Goal: Task Accomplishment & Management: Use online tool/utility

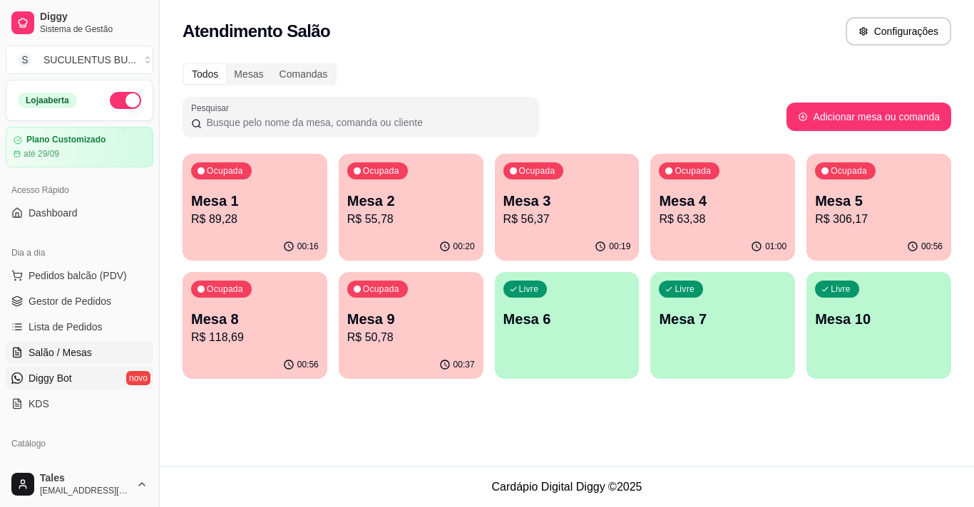
scroll to position [71, 0]
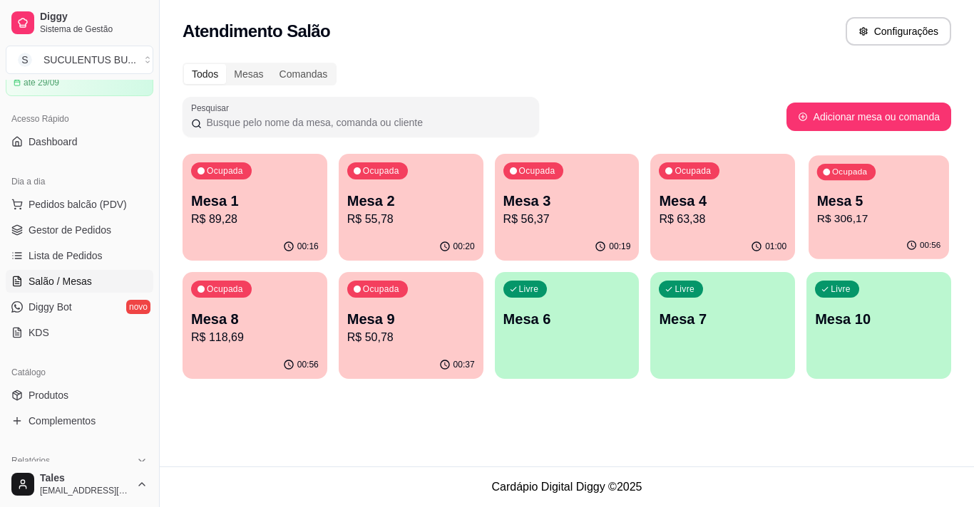
click at [868, 210] on p "Mesa 5" at bounding box center [878, 201] width 123 height 19
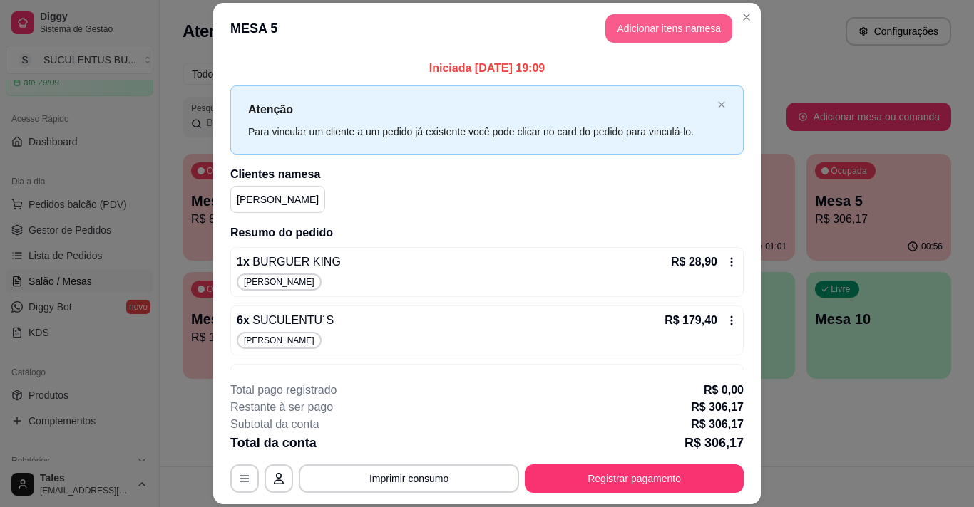
click at [688, 29] on button "Adicionar itens na mesa" at bounding box center [668, 28] width 127 height 29
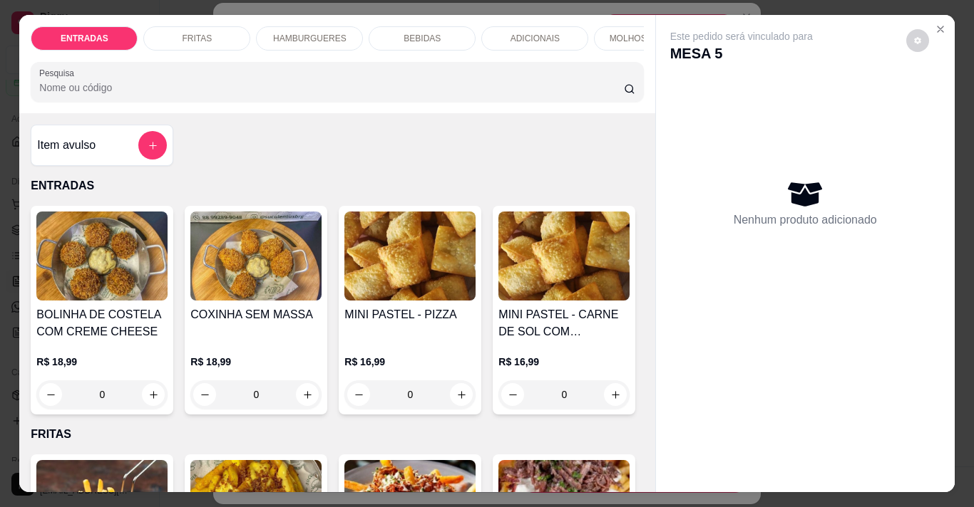
scroll to position [214, 0]
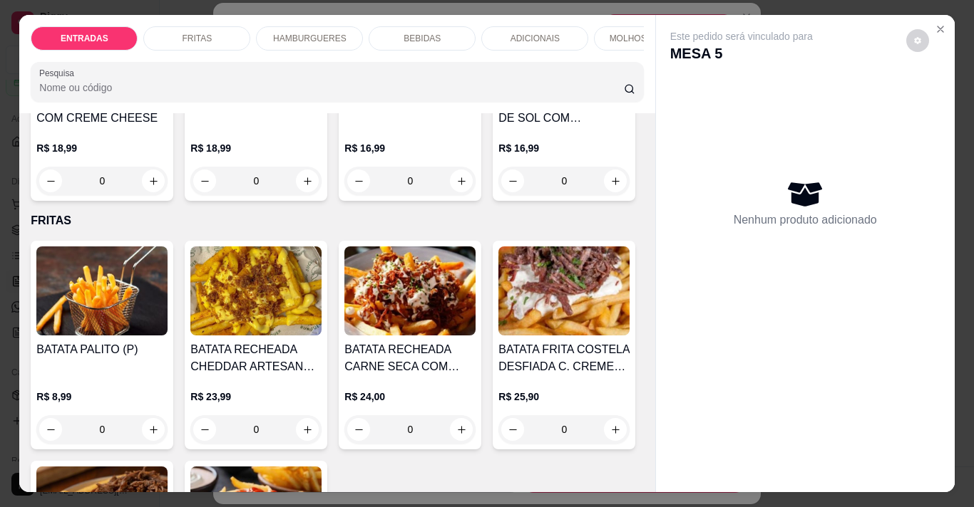
click at [411, 26] on div "BEBIDAS" at bounding box center [422, 38] width 107 height 24
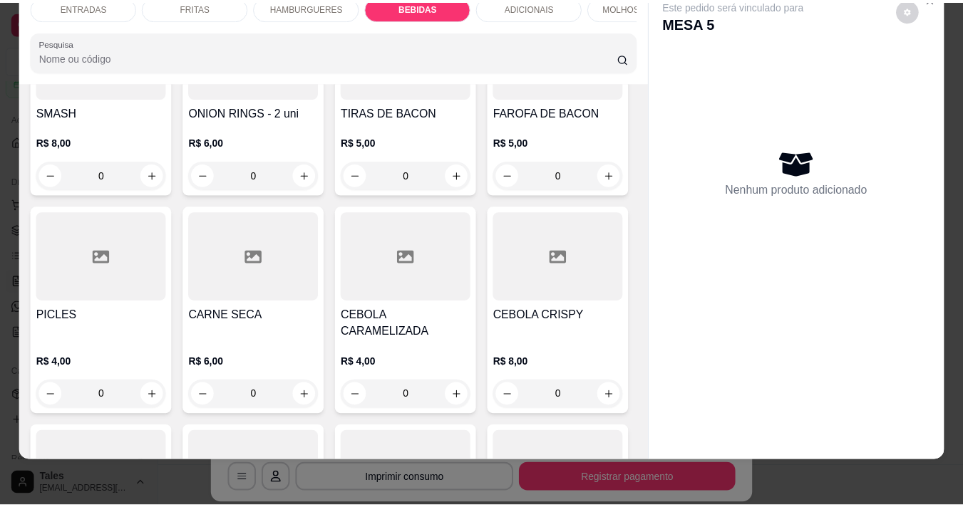
scroll to position [2694, 0]
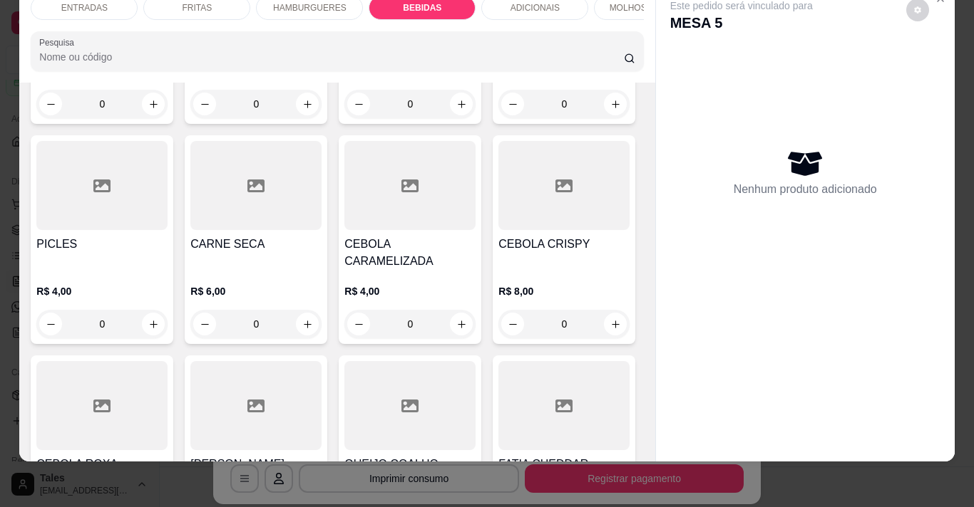
type input "1"
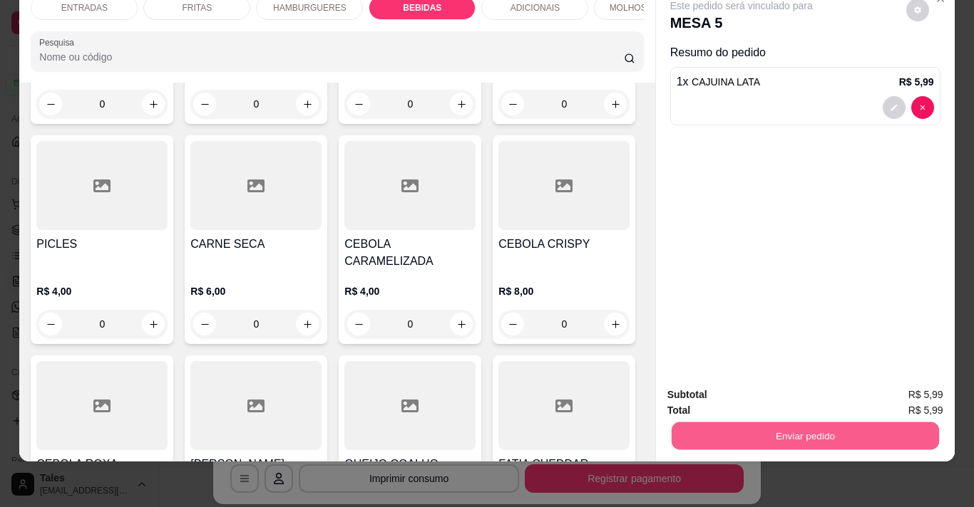
click at [814, 425] on button "Enviar pedido" at bounding box center [804, 436] width 267 height 28
click at [884, 391] on button "Sim, quero registrar" at bounding box center [893, 390] width 106 height 27
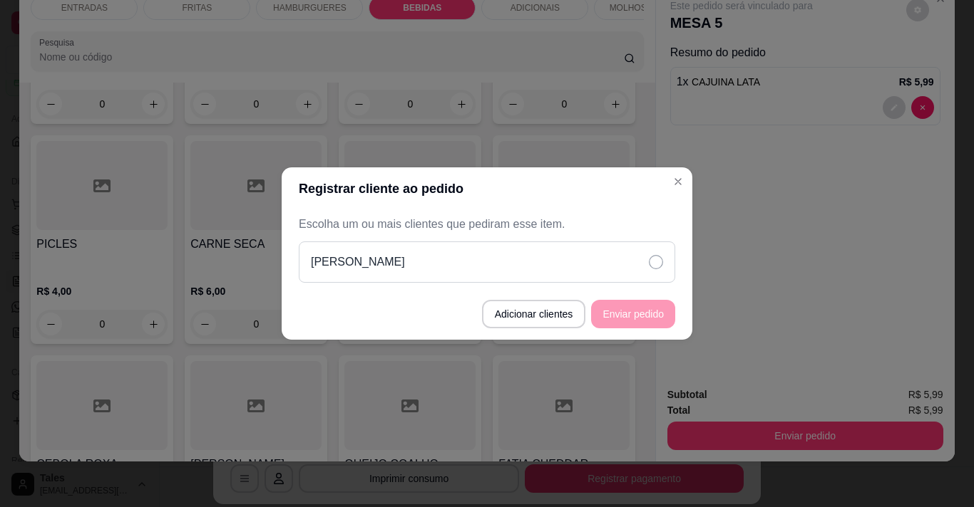
click at [661, 267] on icon at bounding box center [656, 262] width 14 height 14
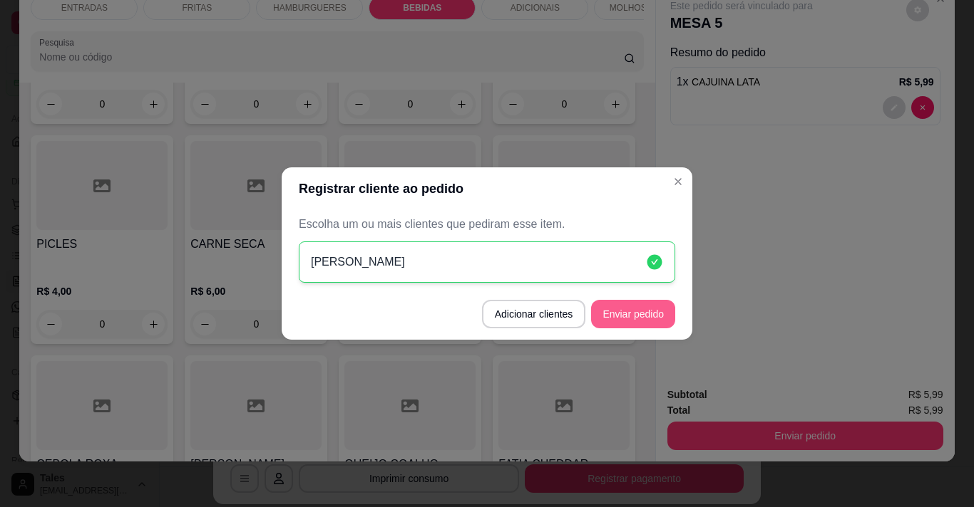
click at [658, 309] on button "Enviar pedido" at bounding box center [633, 314] width 84 height 29
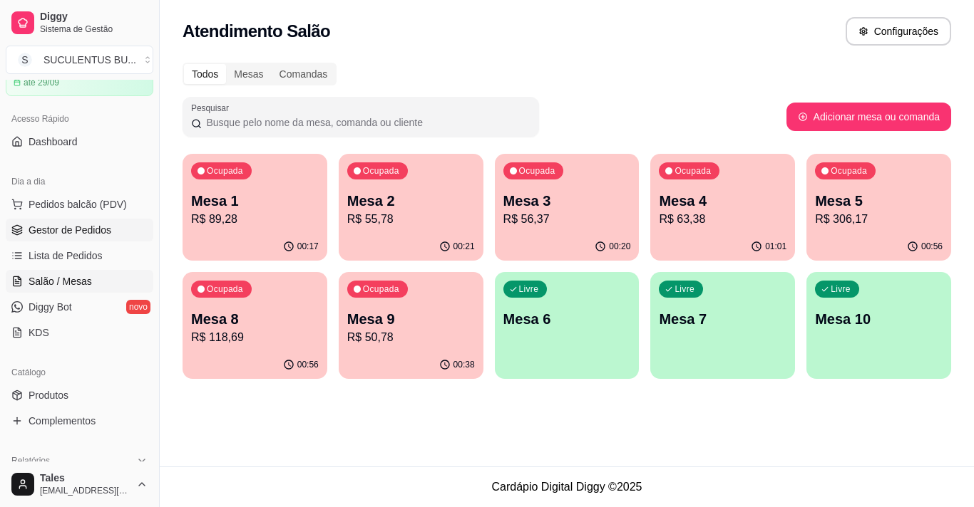
click at [52, 224] on span "Gestor de Pedidos" at bounding box center [70, 230] width 83 height 14
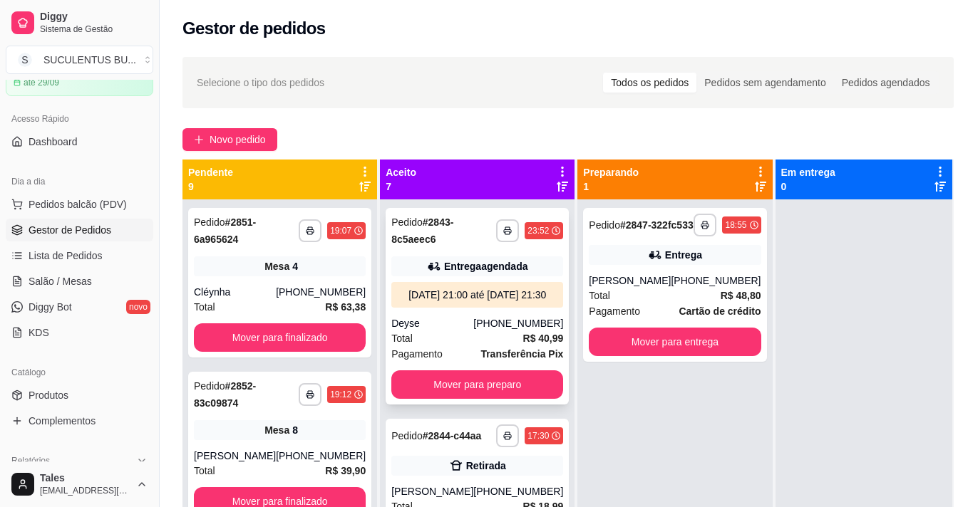
scroll to position [71, 0]
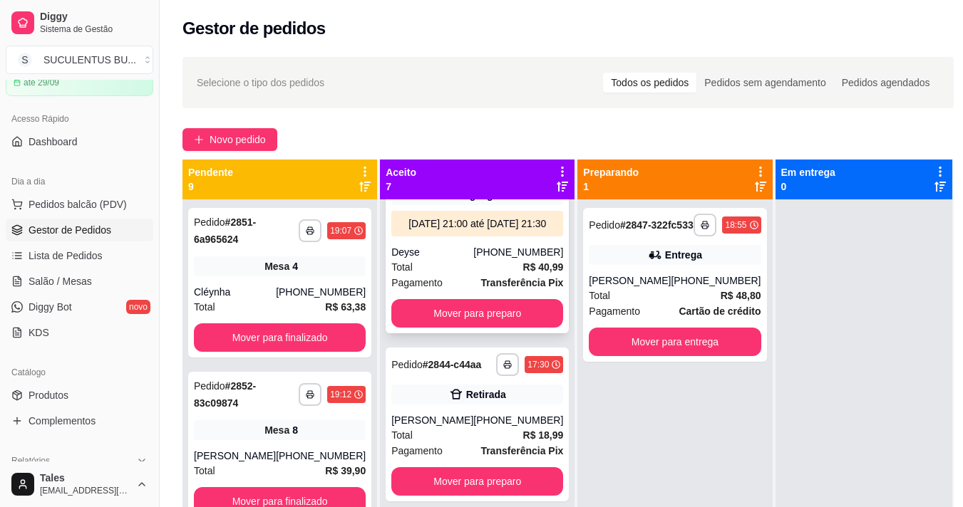
click at [469, 251] on div "**********" at bounding box center [477, 235] width 183 height 197
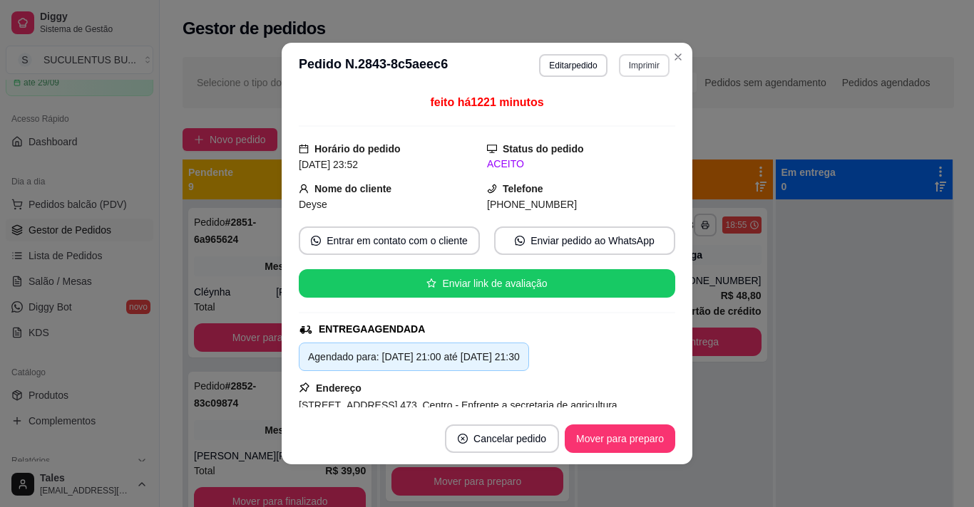
click at [628, 64] on button "Imprimir" at bounding box center [644, 65] width 51 height 23
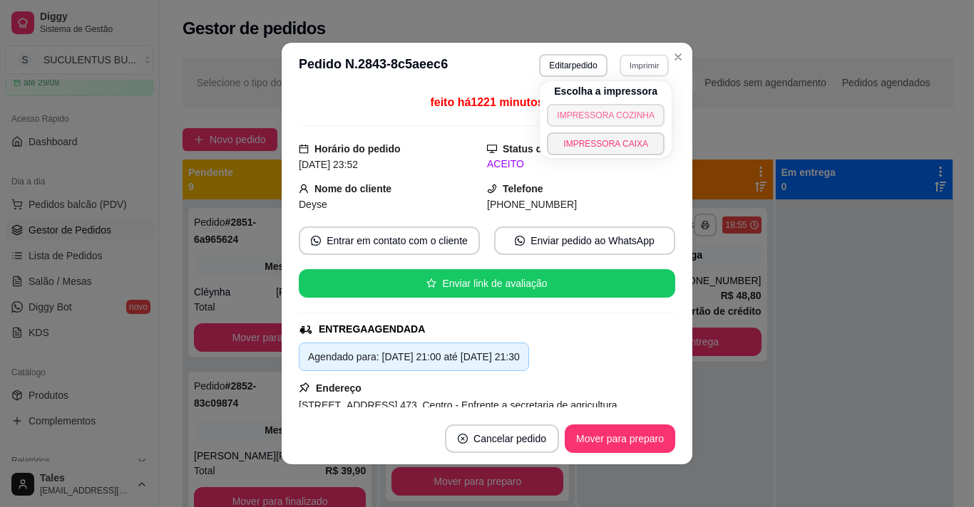
click at [567, 114] on button "IMPRESSORA COZINHA" at bounding box center [606, 115] width 118 height 23
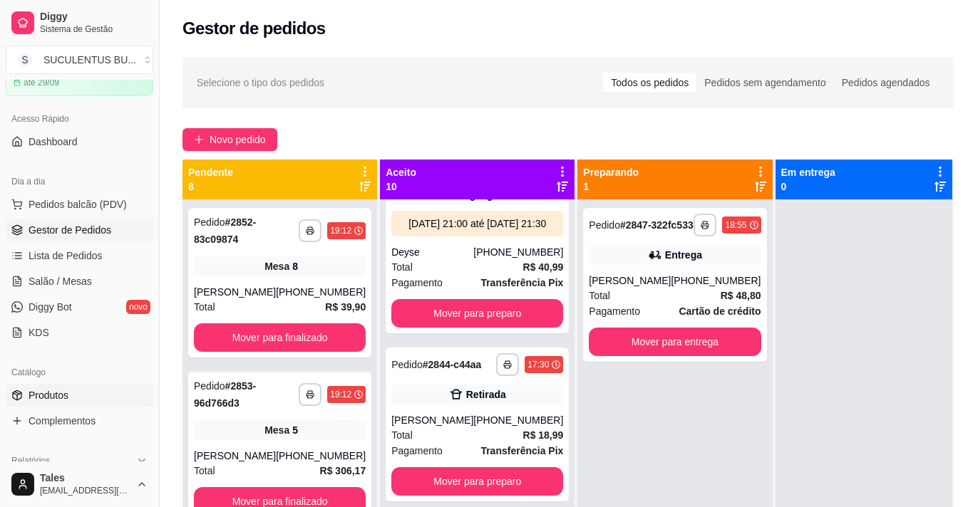
click at [62, 403] on link "Produtos" at bounding box center [80, 395] width 148 height 23
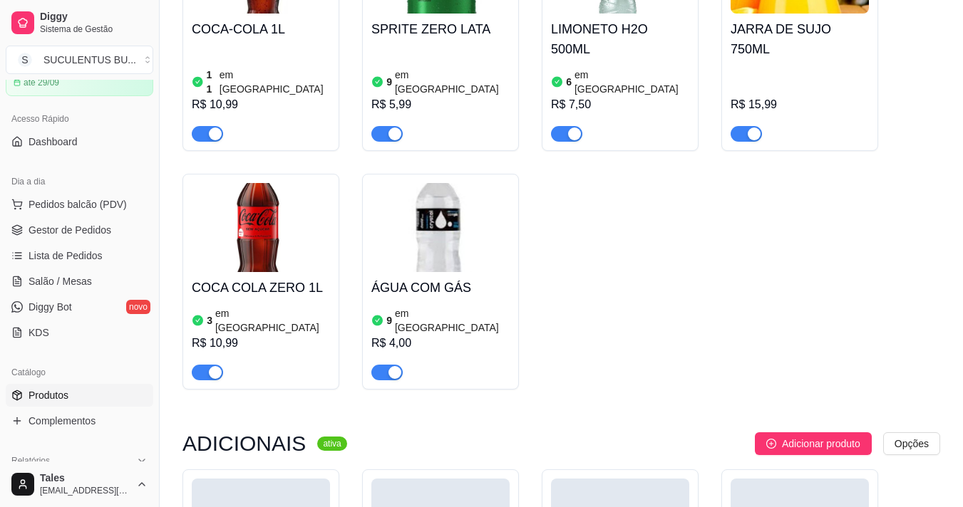
scroll to position [2780, 0]
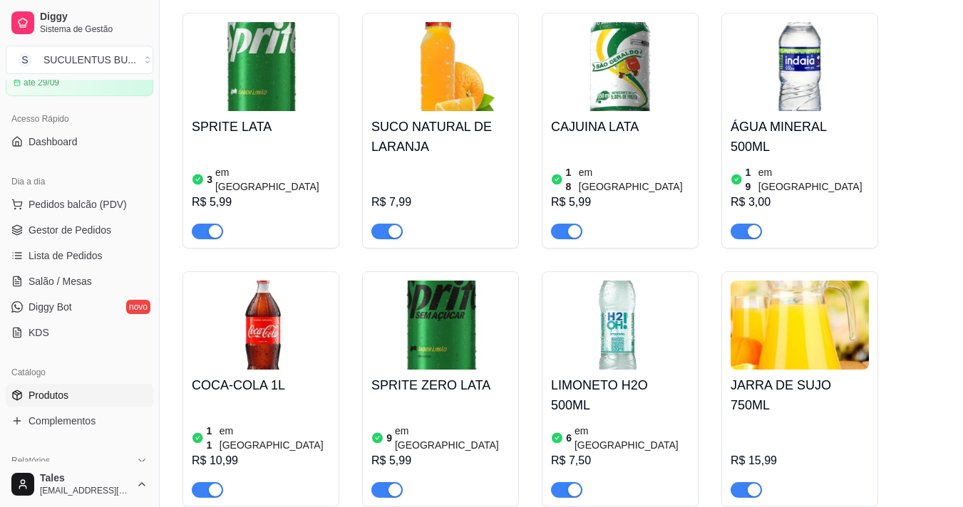
click at [398, 225] on div "button" at bounding box center [394, 231] width 13 height 13
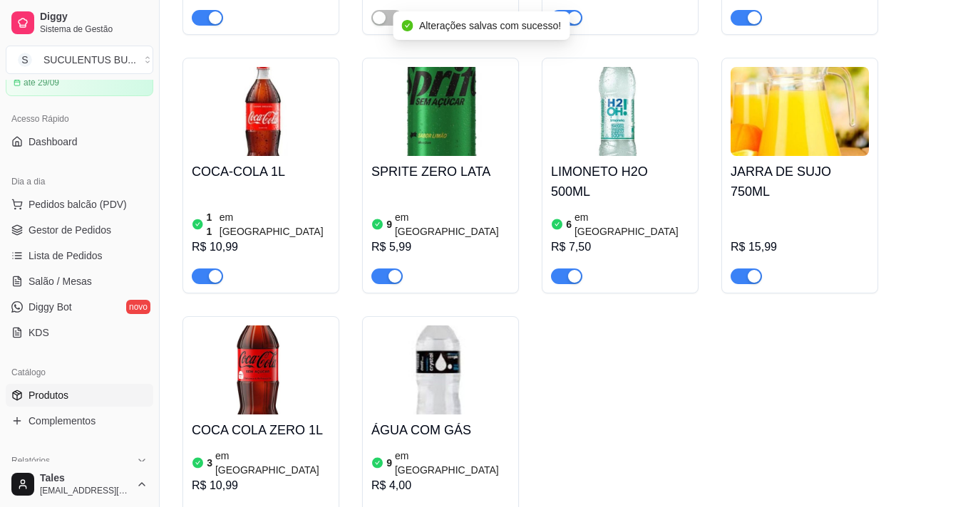
scroll to position [2851, 0]
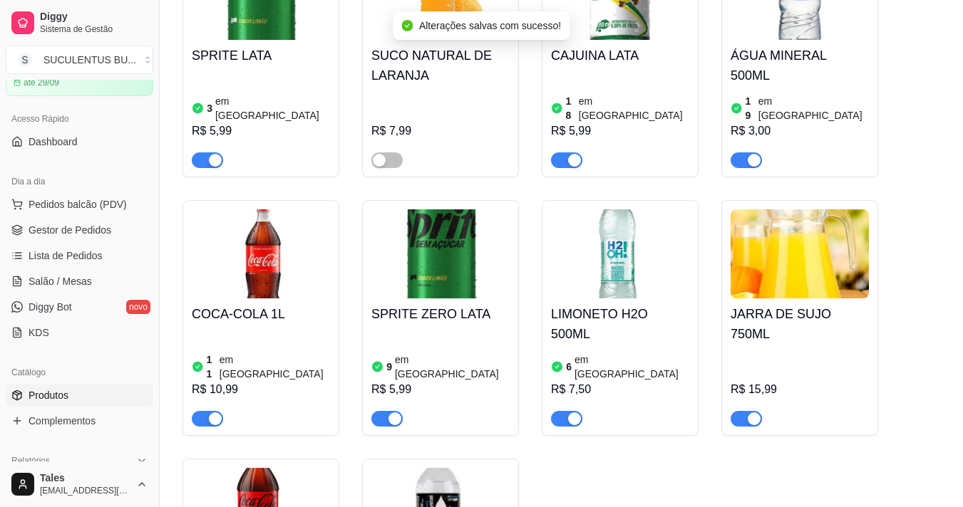
click at [753, 413] on div "button" at bounding box center [754, 419] width 13 height 13
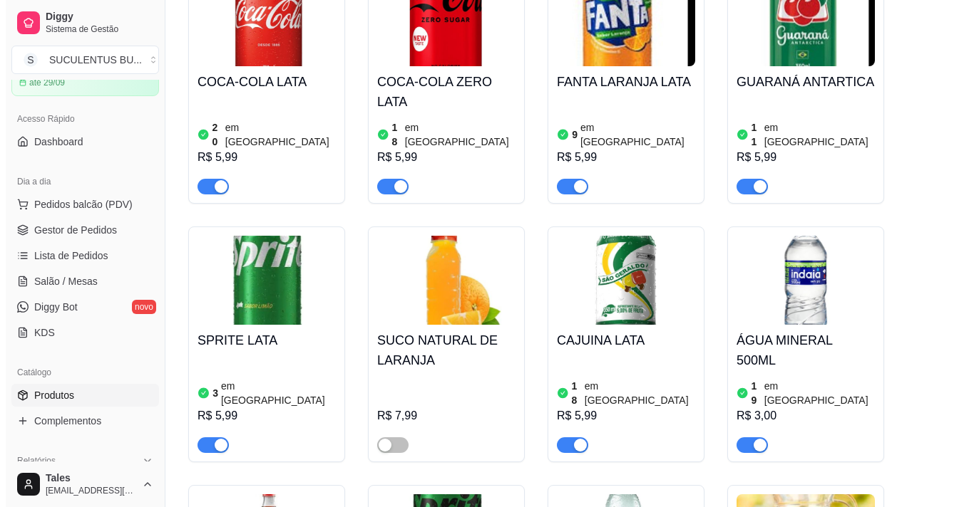
scroll to position [2210, 0]
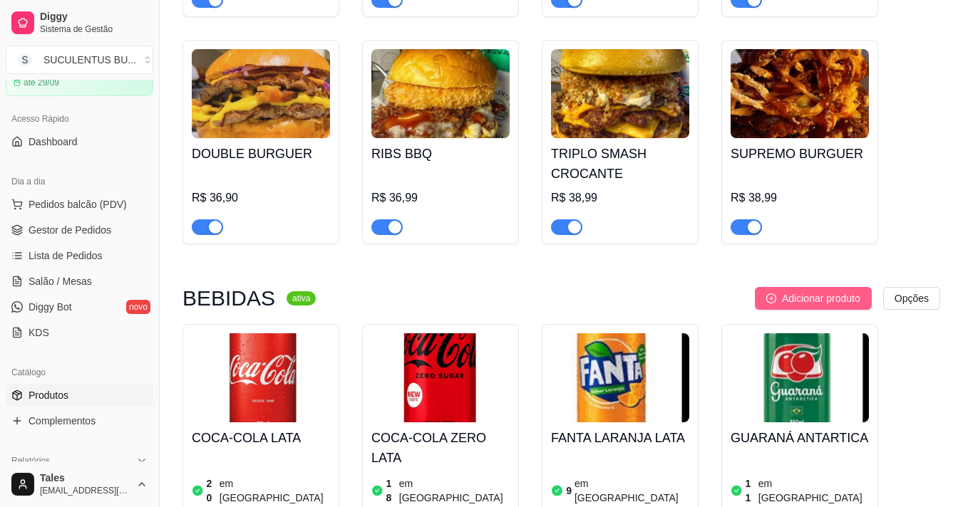
click at [842, 291] on span "Adicionar produto" at bounding box center [821, 299] width 78 height 16
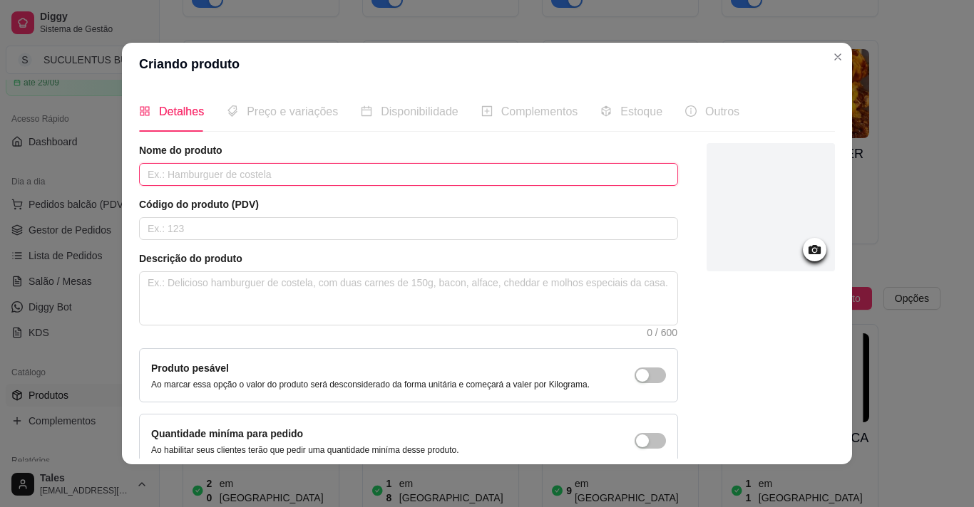
click at [182, 174] on input "text" at bounding box center [408, 174] width 539 height 23
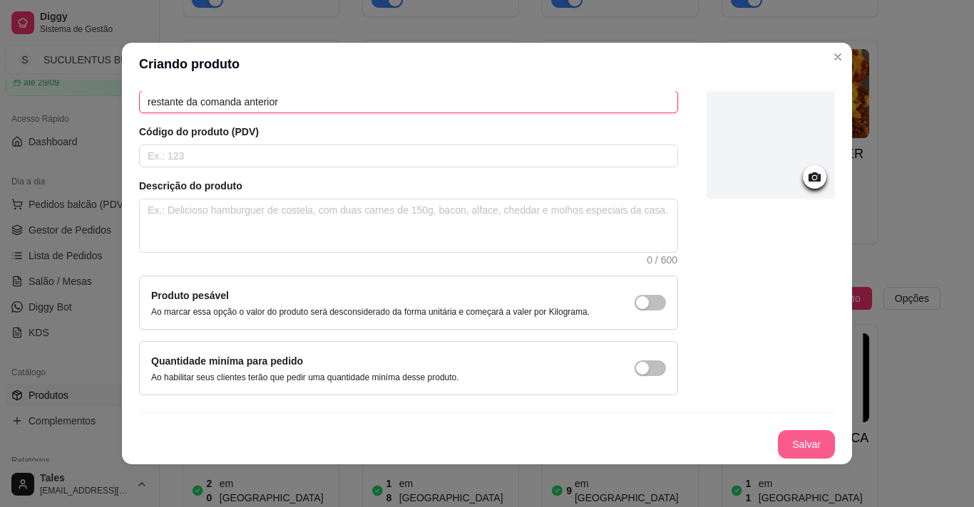
type input "restante da comanda anterior"
click at [787, 445] on button "Salvar" at bounding box center [806, 445] width 57 height 29
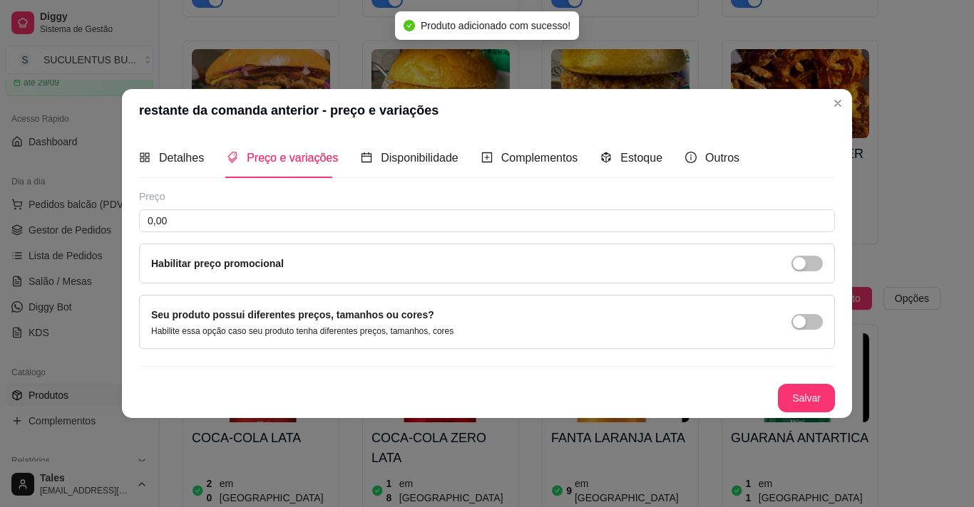
scroll to position [0, 0]
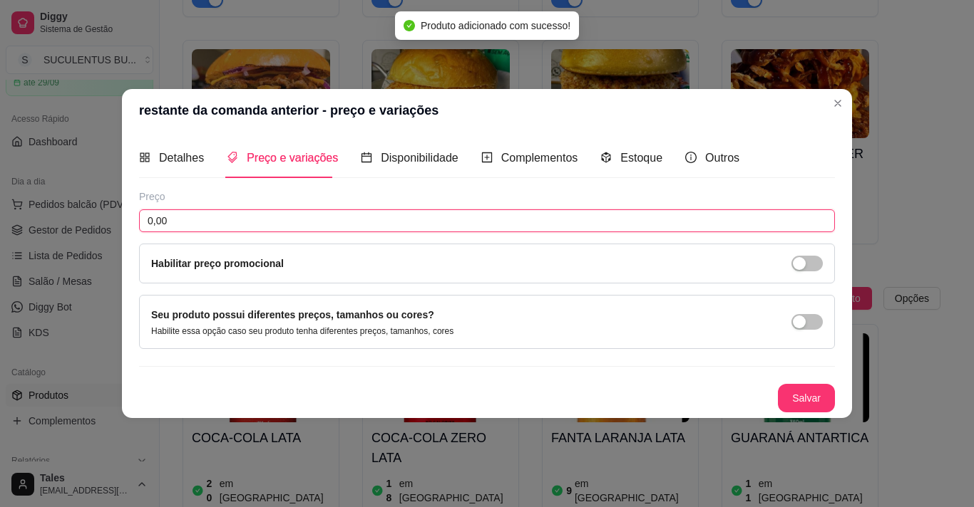
click at [242, 230] on input "0,00" at bounding box center [487, 221] width 696 height 23
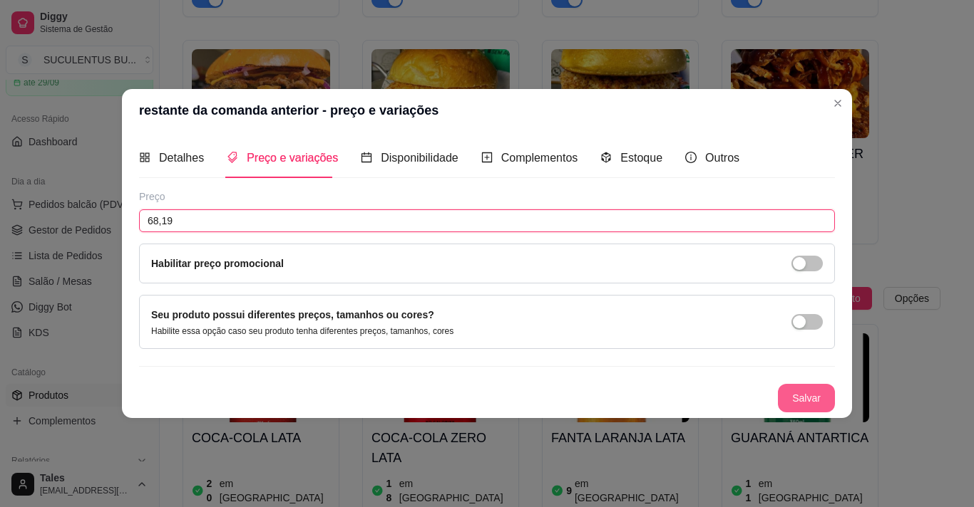
type input "68,19"
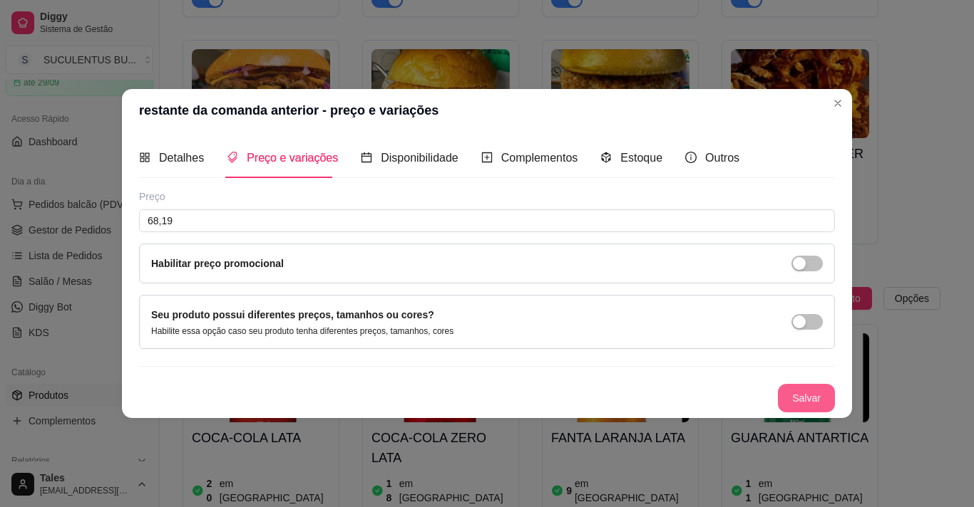
click at [800, 391] on button "Salvar" at bounding box center [806, 398] width 57 height 29
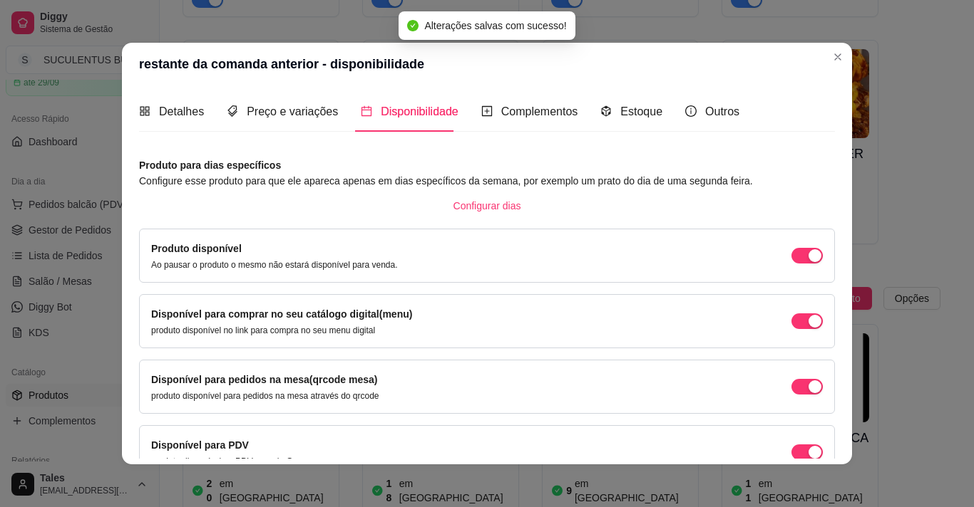
scroll to position [78, 0]
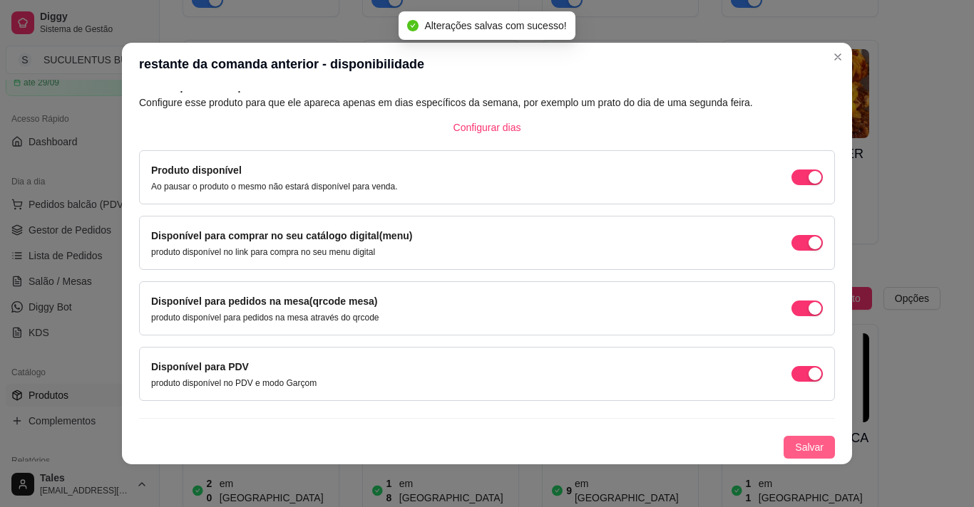
click at [798, 450] on span "Salvar" at bounding box center [809, 448] width 29 height 16
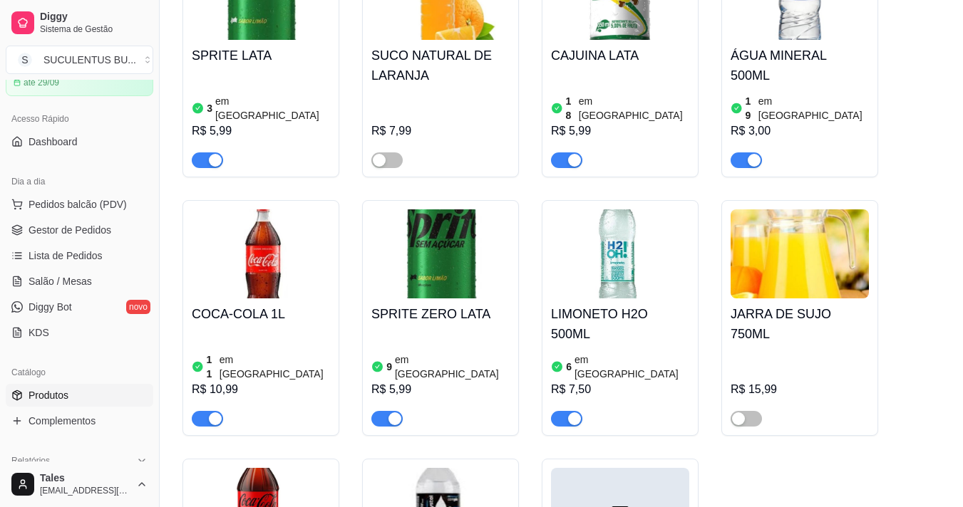
scroll to position [3065, 0]
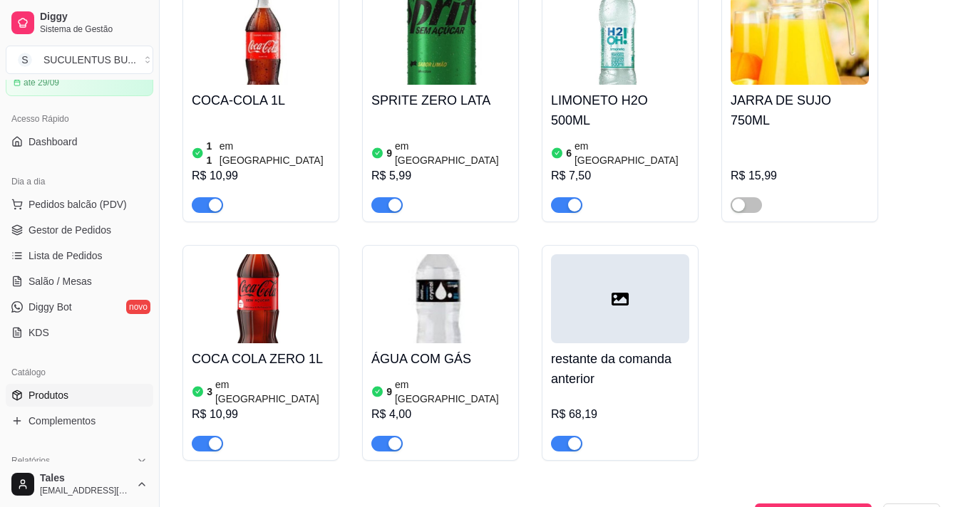
click at [566, 436] on span "button" at bounding box center [566, 444] width 31 height 16
